Goal: Task Accomplishment & Management: Use online tool/utility

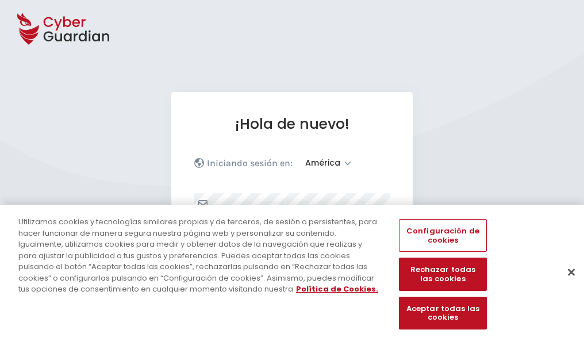
select select "América"
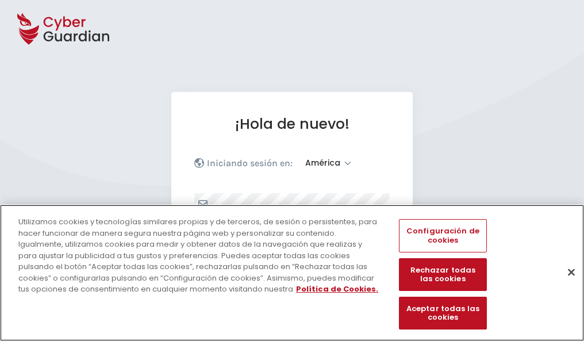
scroll to position [150, 0]
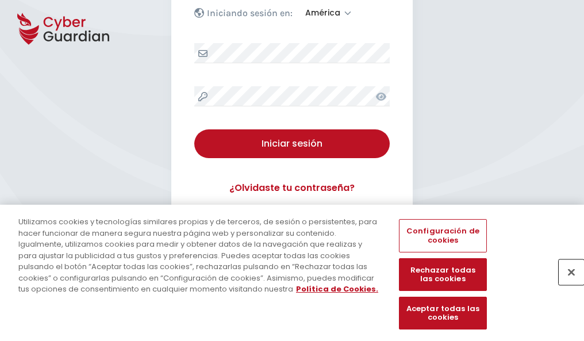
click at [566, 284] on button "Cerrar" at bounding box center [571, 271] width 25 height 25
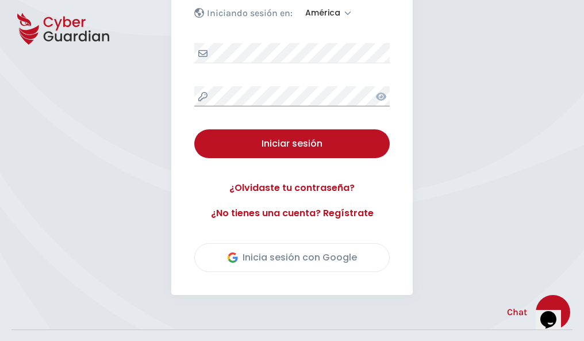
scroll to position [261, 0]
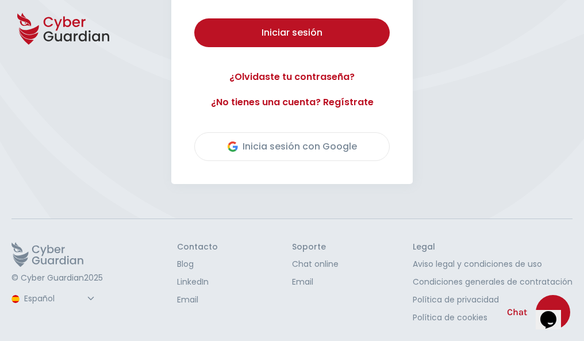
click at [194, 18] on button "Iniciar sesión" at bounding box center [292, 32] width 196 height 29
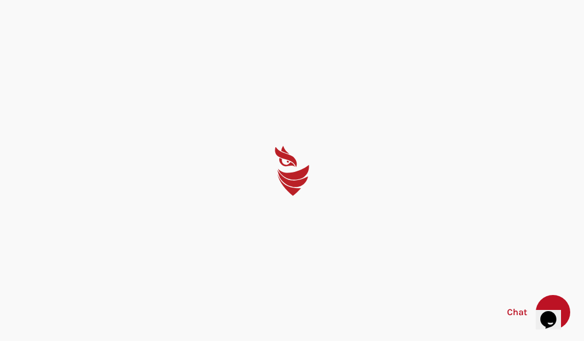
scroll to position [0, 0]
select select "English"
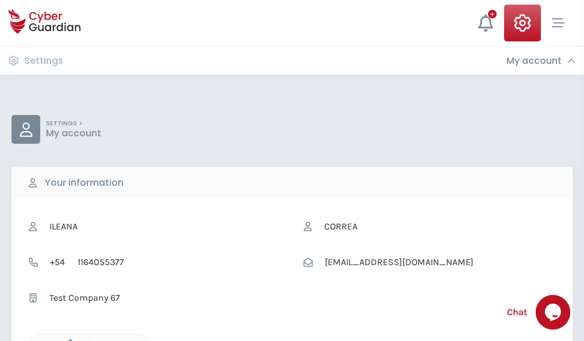
click at [67, 340] on icon "button" at bounding box center [68, 344] width 10 height 10
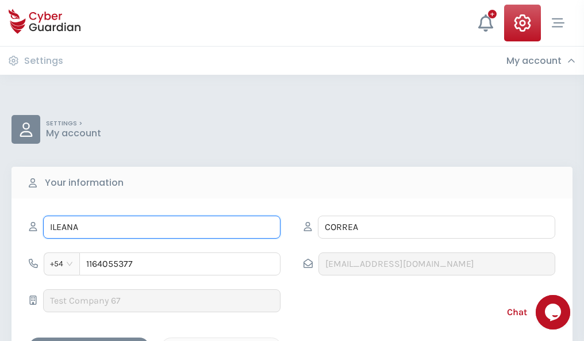
click at [162, 227] on input "ILEANA" at bounding box center [161, 227] width 237 height 23
type input "I"
type input "Azahara"
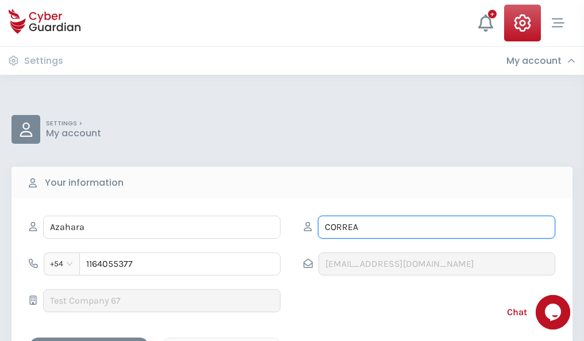
click at [436, 227] on input "CORREA" at bounding box center [436, 227] width 237 height 23
type input "C"
type input "Campoy"
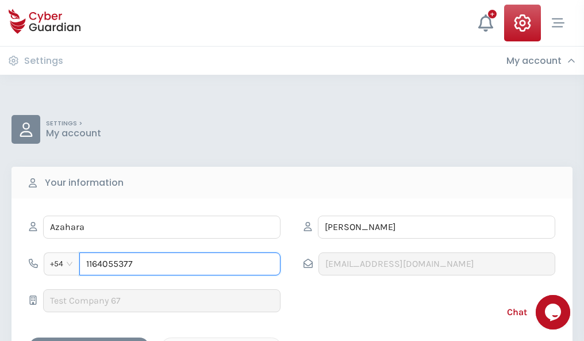
click at [180, 264] on input "1164055377" at bounding box center [179, 263] width 201 height 23
type input "1"
type input "4825120993"
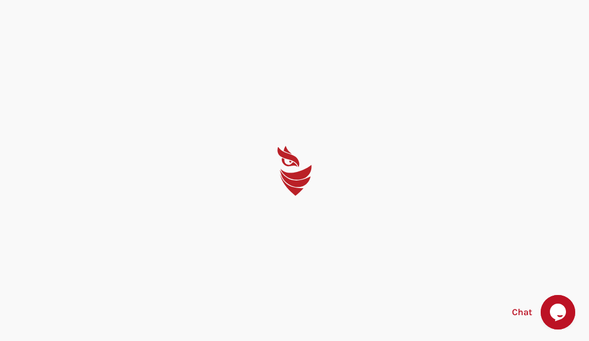
select select "English"
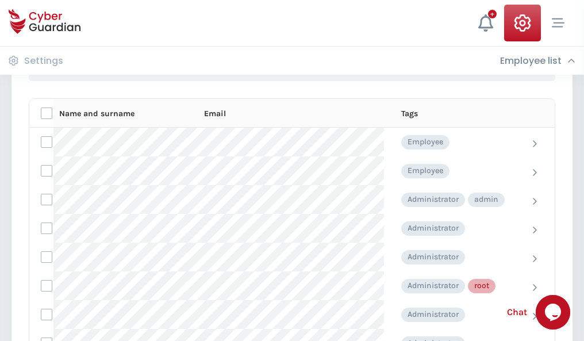
scroll to position [578, 0]
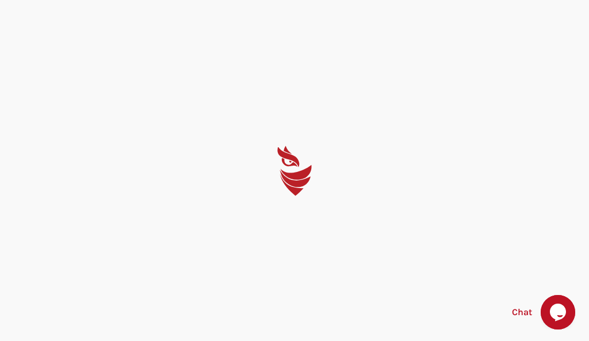
select select "English"
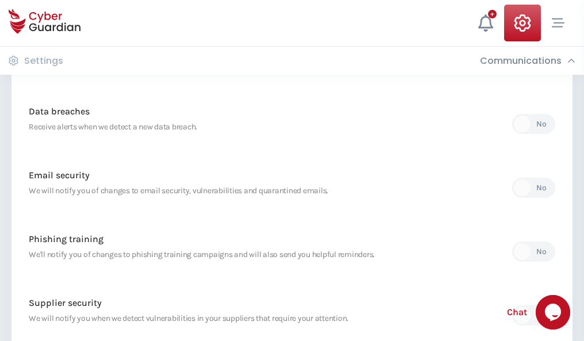
scroll to position [606, 0]
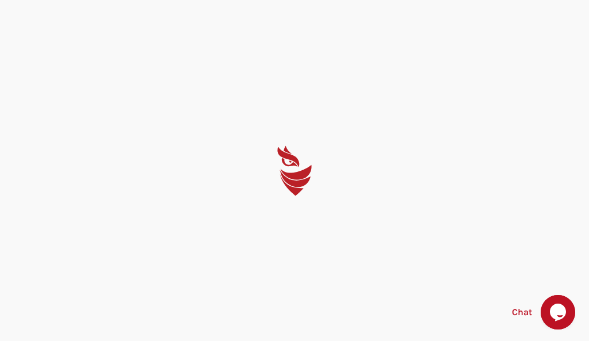
select select "English"
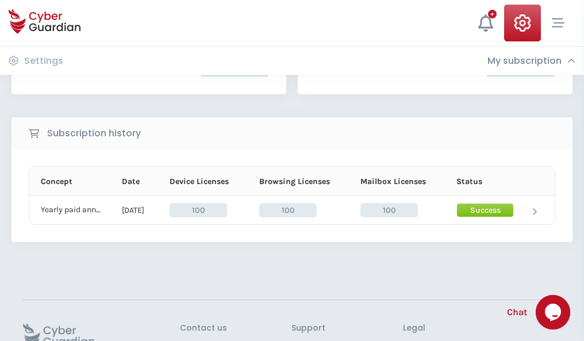
scroll to position [292, 0]
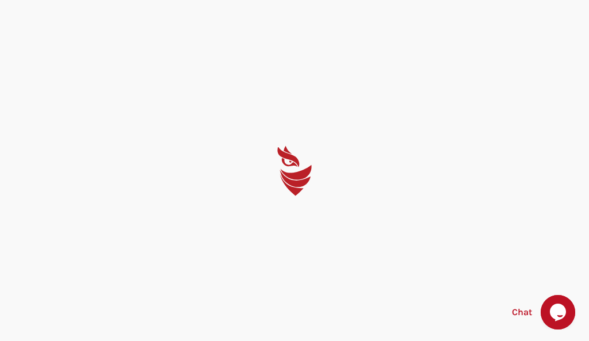
select select "English"
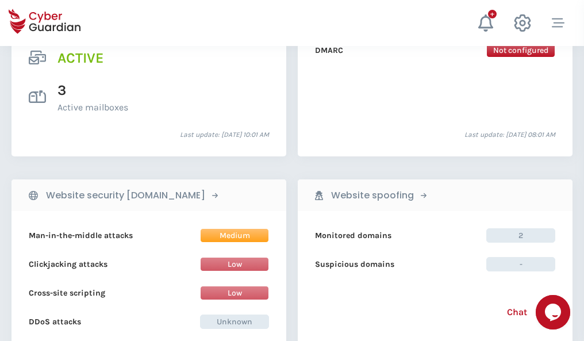
scroll to position [1168, 0]
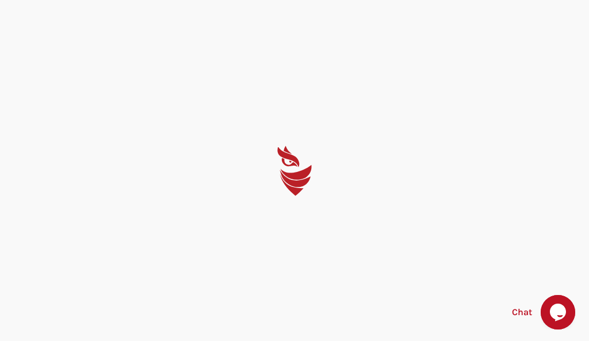
select select "English"
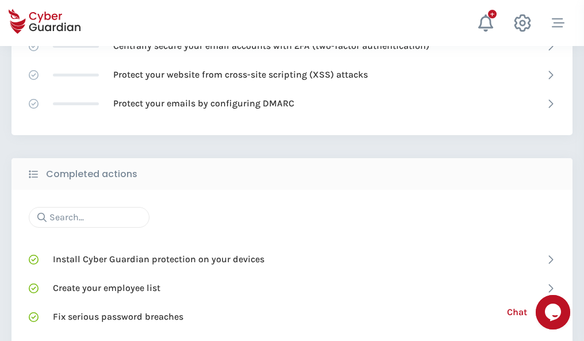
scroll to position [766, 0]
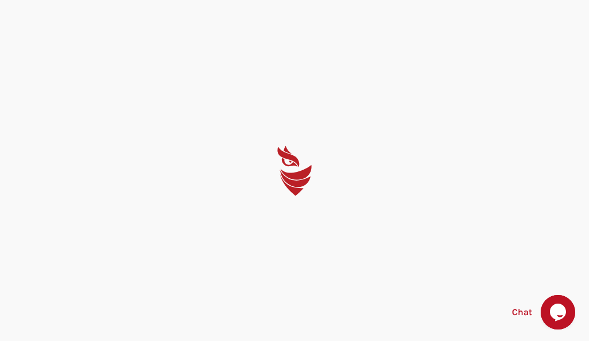
select select "English"
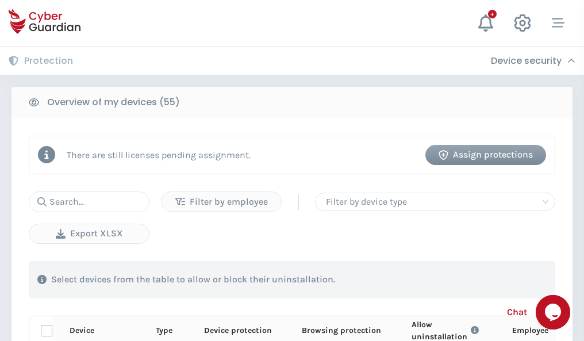
scroll to position [1002, 0]
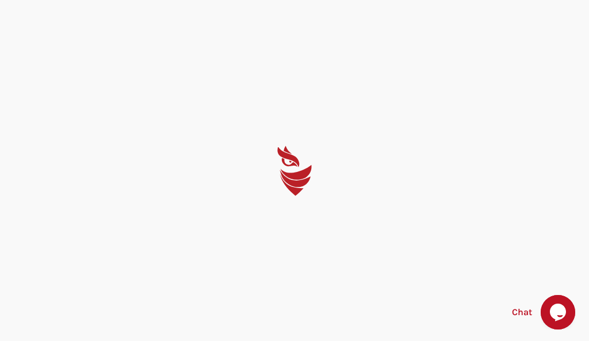
select select "English"
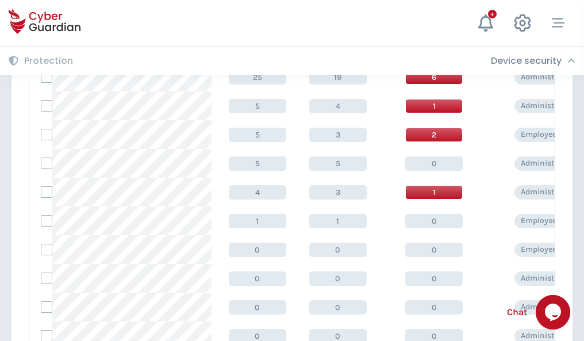
scroll to position [580, 0]
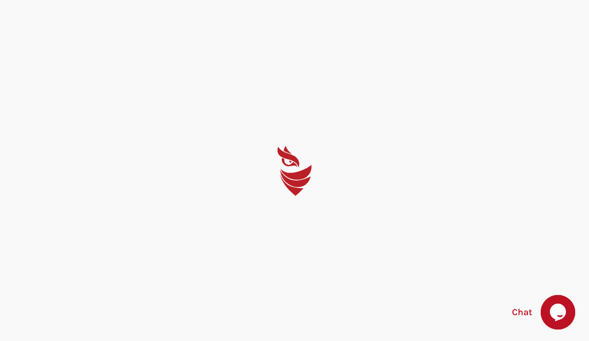
select select "English"
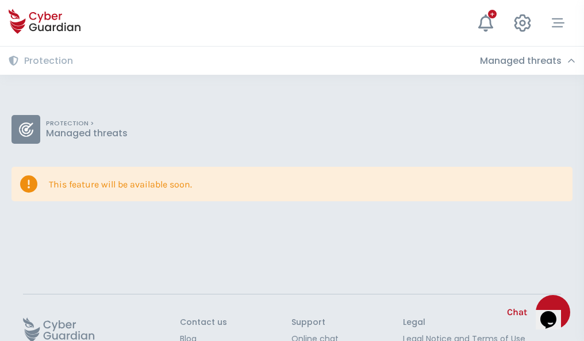
scroll to position [75, 0]
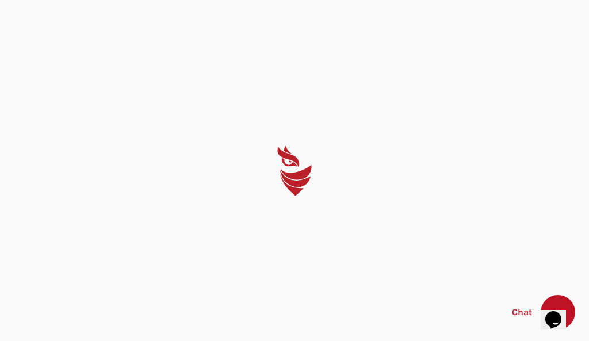
select select "English"
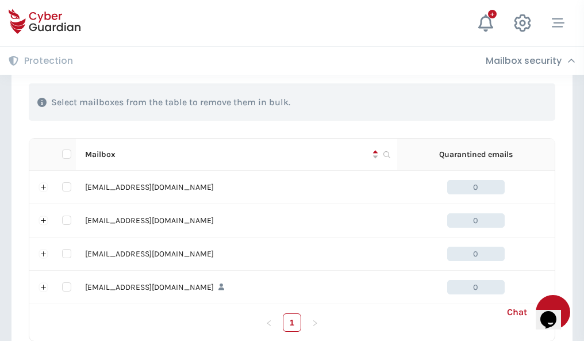
scroll to position [566, 0]
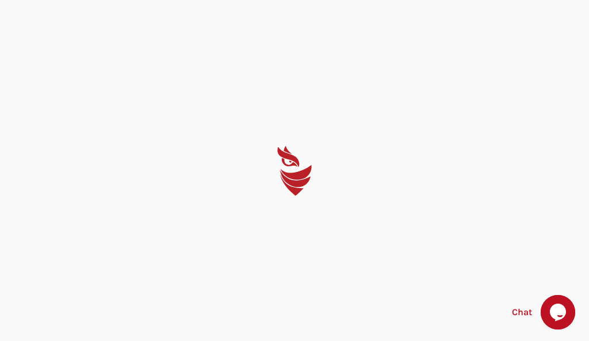
select select "English"
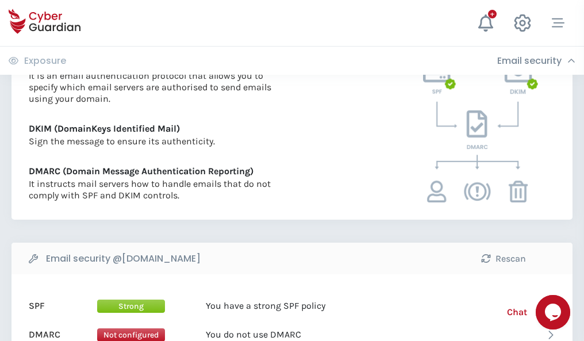
scroll to position [620, 0]
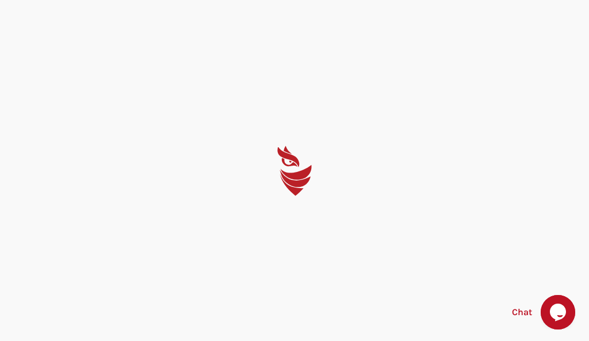
select select "English"
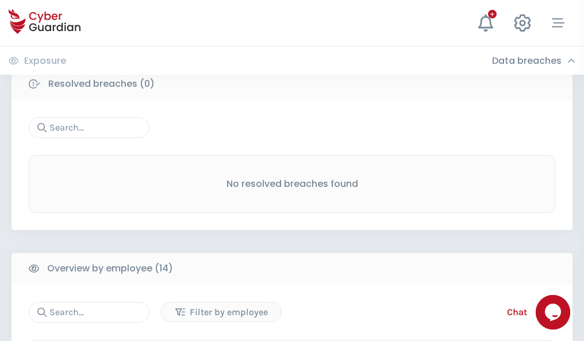
scroll to position [1039, 0]
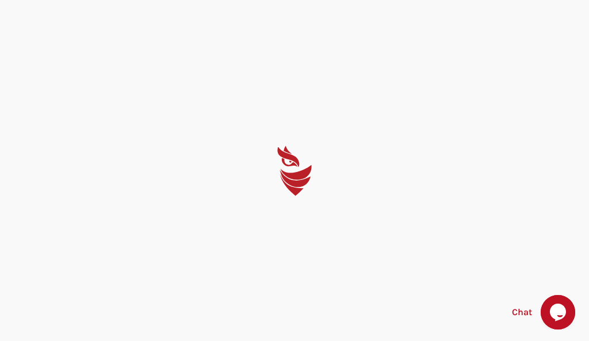
select select "English"
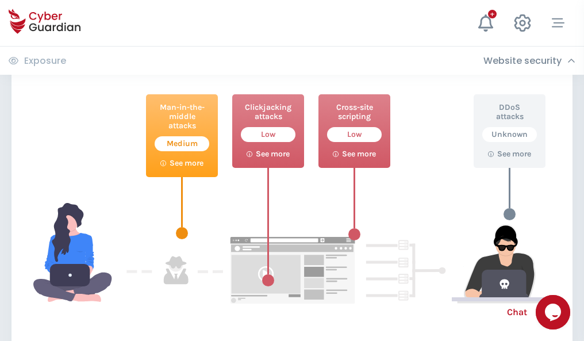
scroll to position [626, 0]
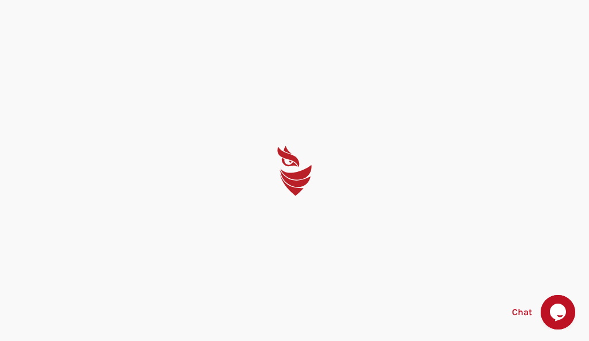
select select "English"
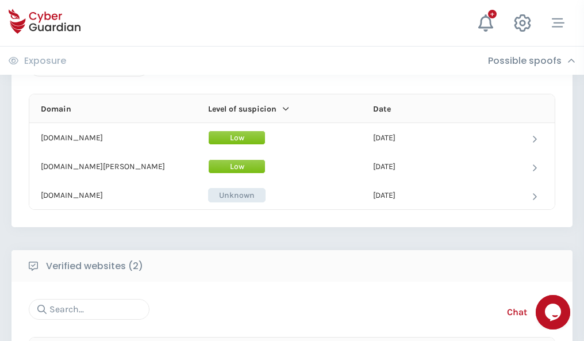
scroll to position [690, 0]
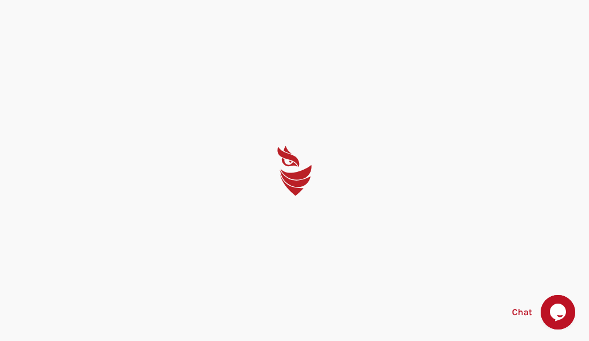
select select "English"
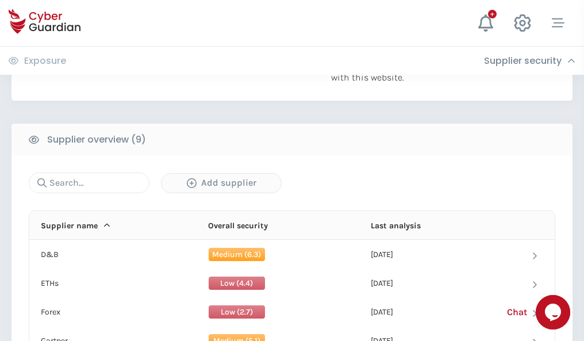
scroll to position [802, 0]
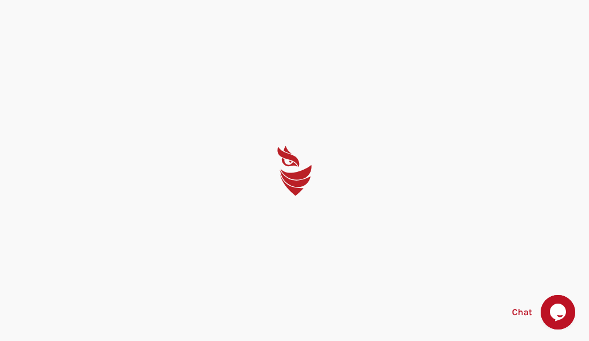
select select "English"
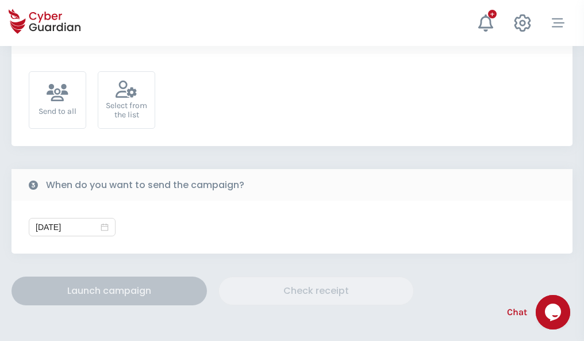
scroll to position [421, 0]
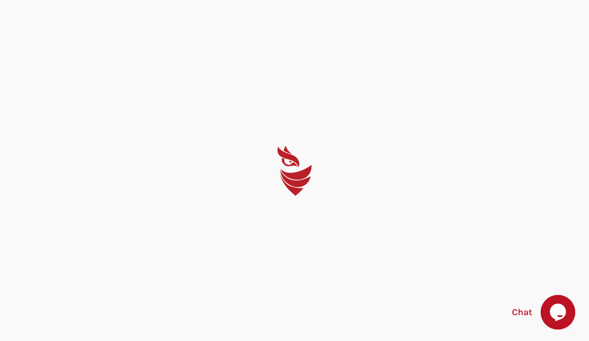
select select "English"
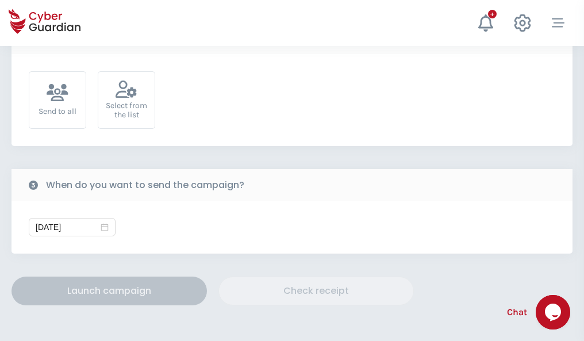
scroll to position [421, 0]
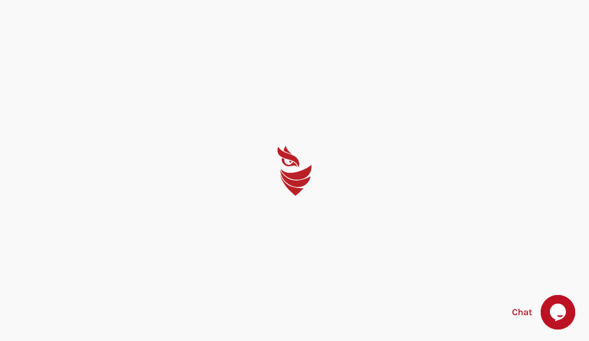
select select "English"
